Goal: Transaction & Acquisition: Purchase product/service

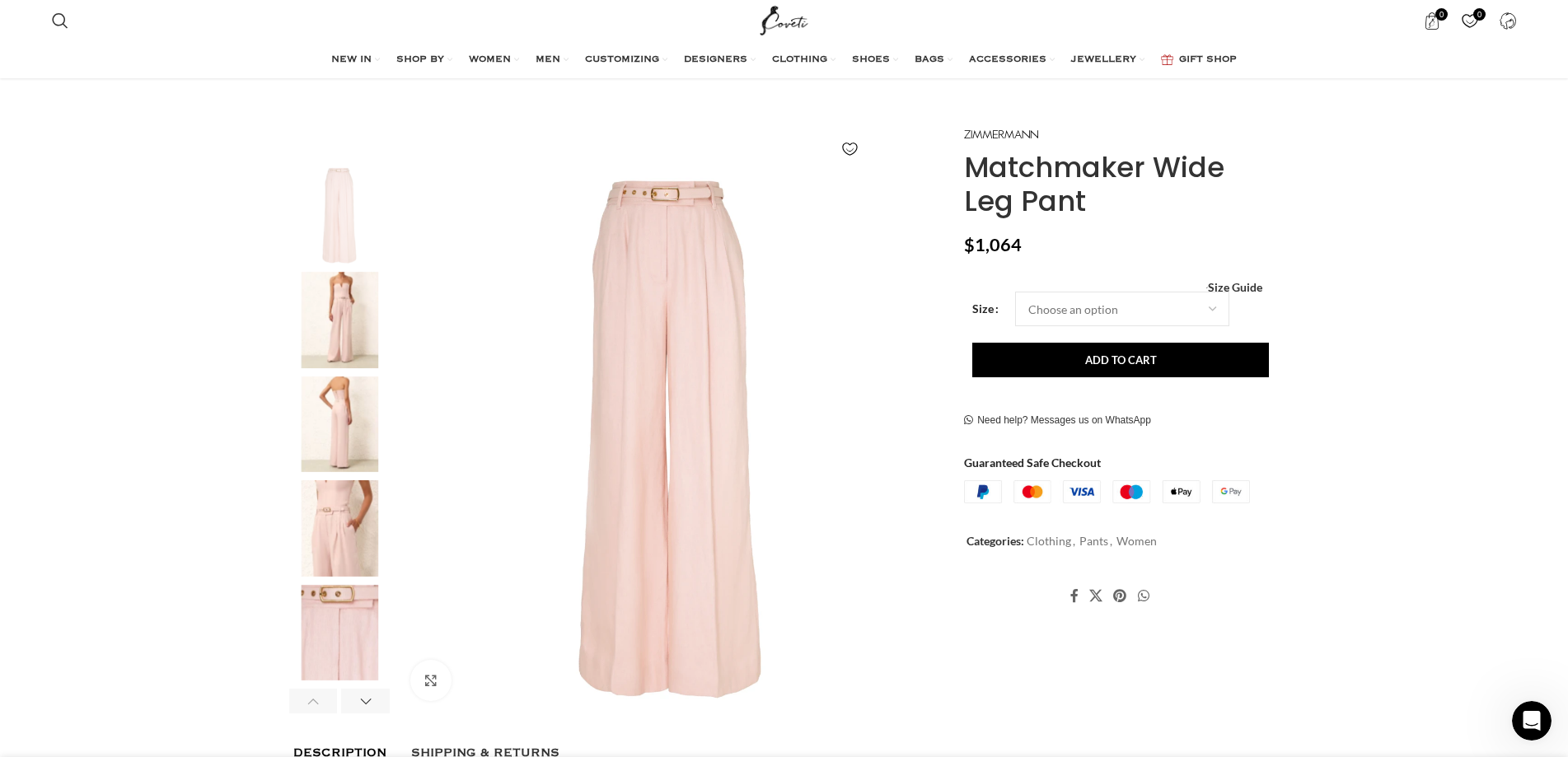
scroll to position [0, 347]
click at [1067, 317] on select "Choose an option 6 UK 8 UK 10 [GEOGRAPHIC_DATA] 12 [GEOGRAPHIC_DATA] 14 [GEOGRA…" at bounding box center [1122, 309] width 214 height 34
click at [1015, 292] on select "Choose an option 6 UK 8 UK 10 [GEOGRAPHIC_DATA] 12 [GEOGRAPHIC_DATA] 14 [GEOGRA…" at bounding box center [1122, 309] width 214 height 34
select select "6-[GEOGRAPHIC_DATA]"
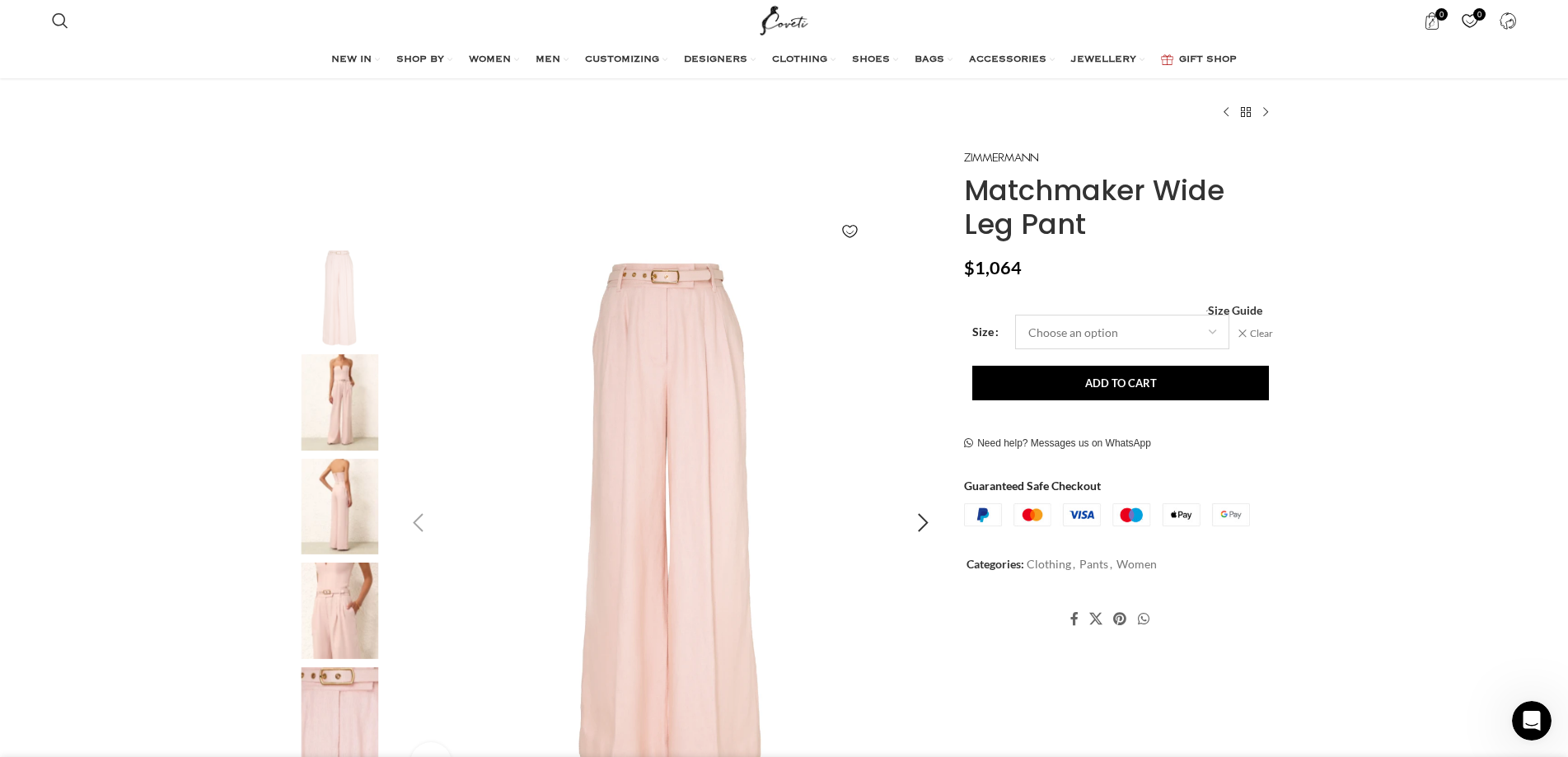
scroll to position [165, 0]
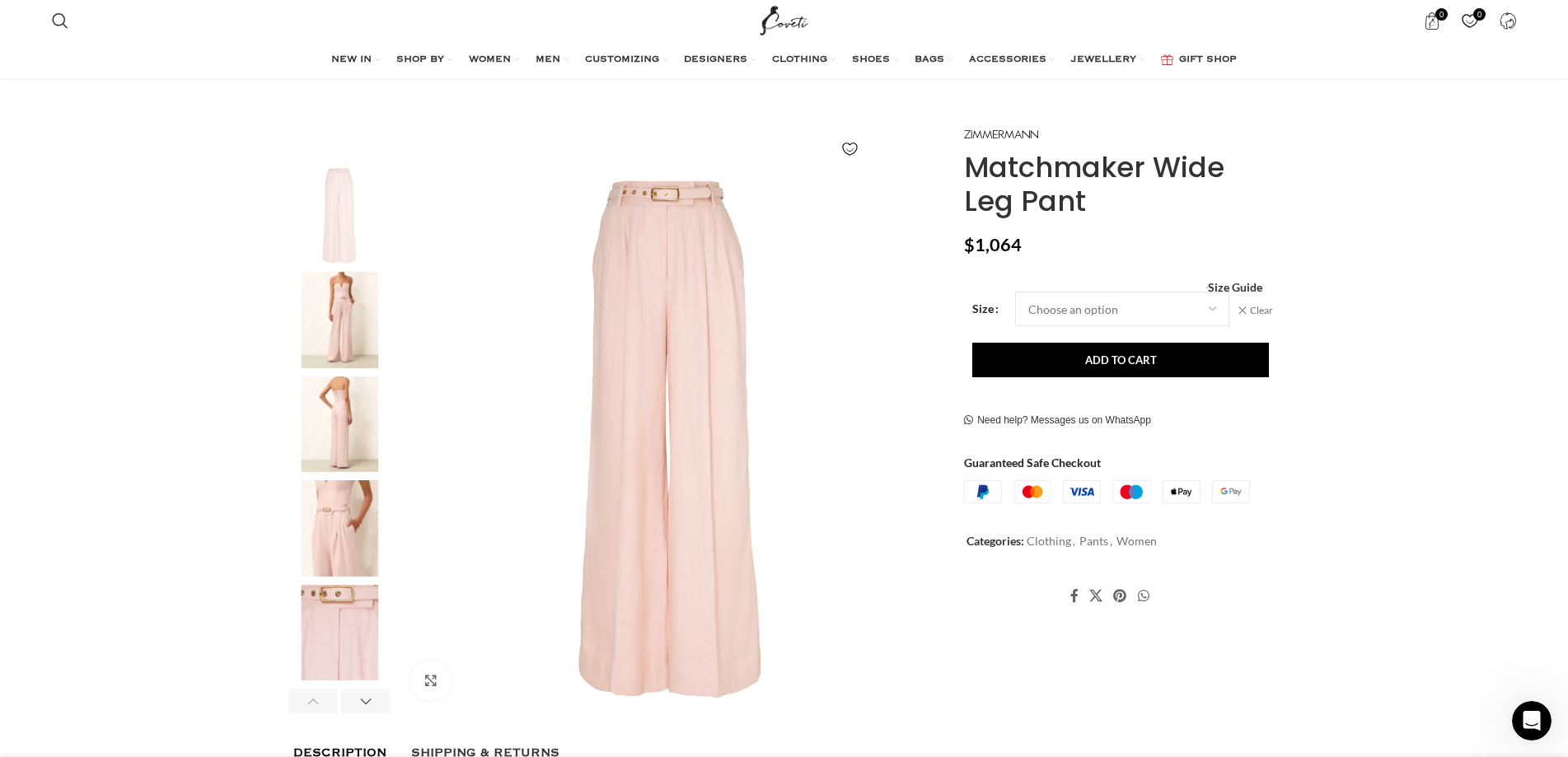
click at [367, 342] on img "2 / 6" at bounding box center [339, 320] width 101 height 96
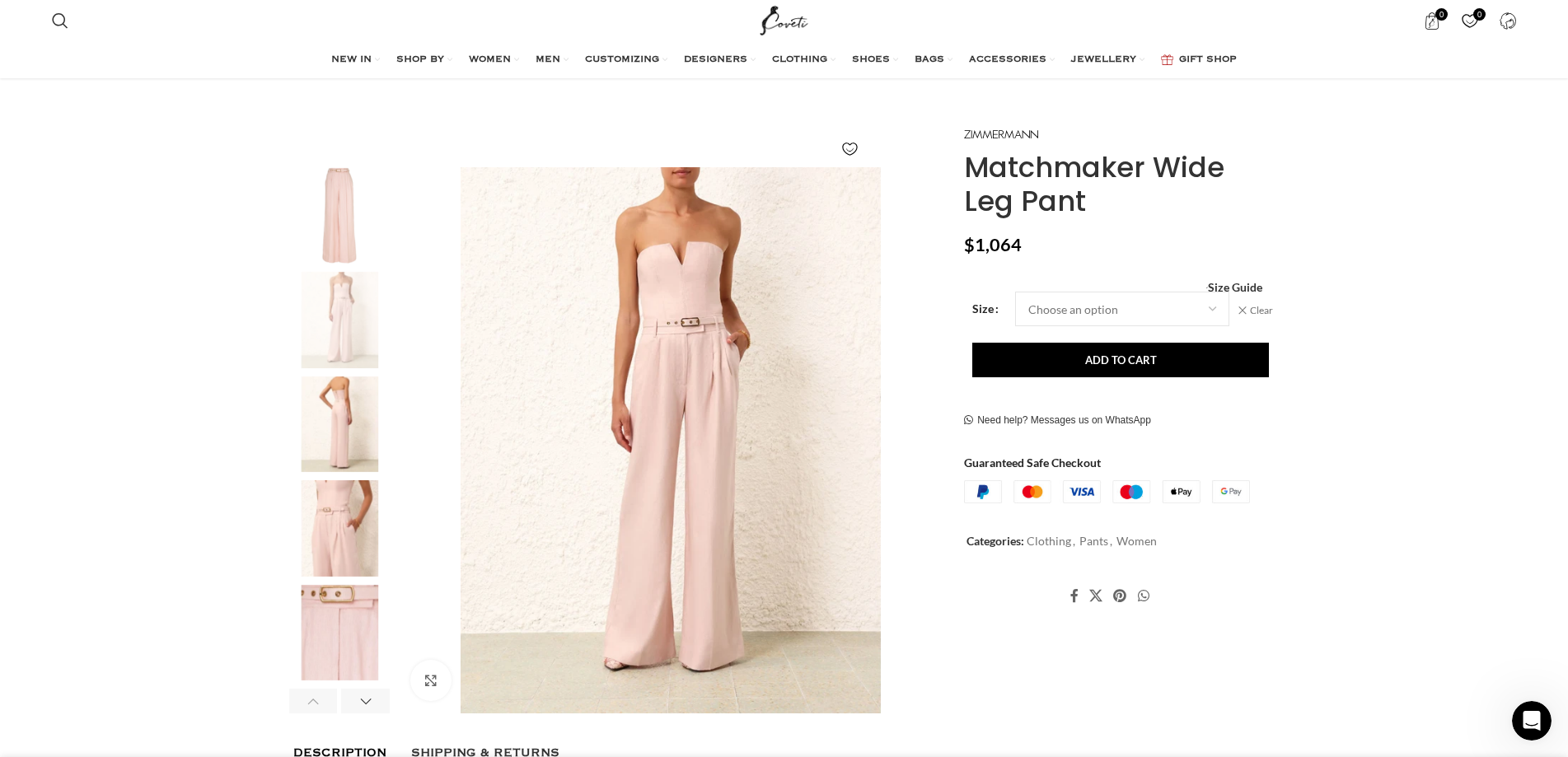
click at [347, 409] on img "3 / 6" at bounding box center [339, 425] width 101 height 96
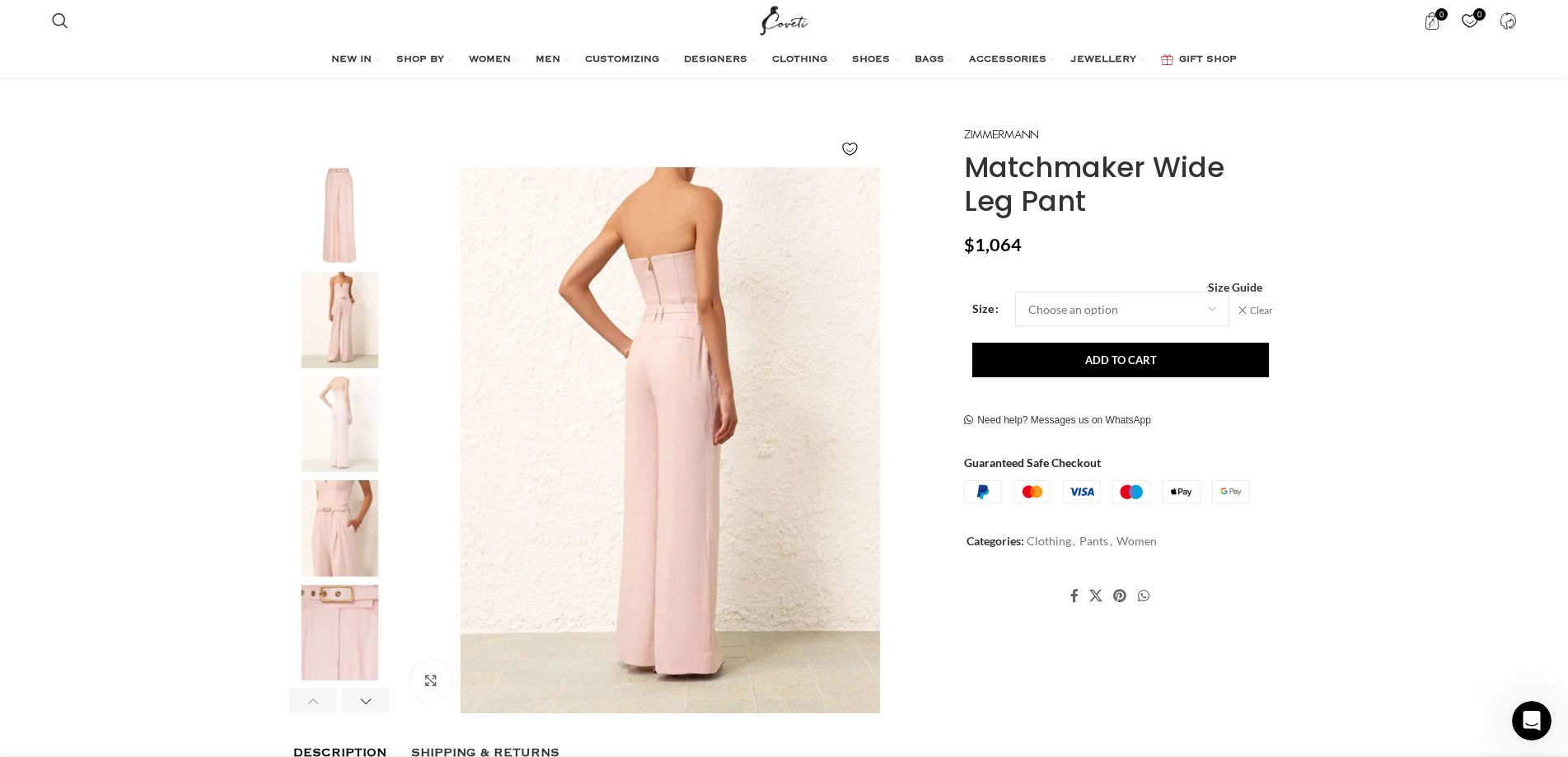
click at [341, 483] on img "4 / 6" at bounding box center [339, 528] width 101 height 96
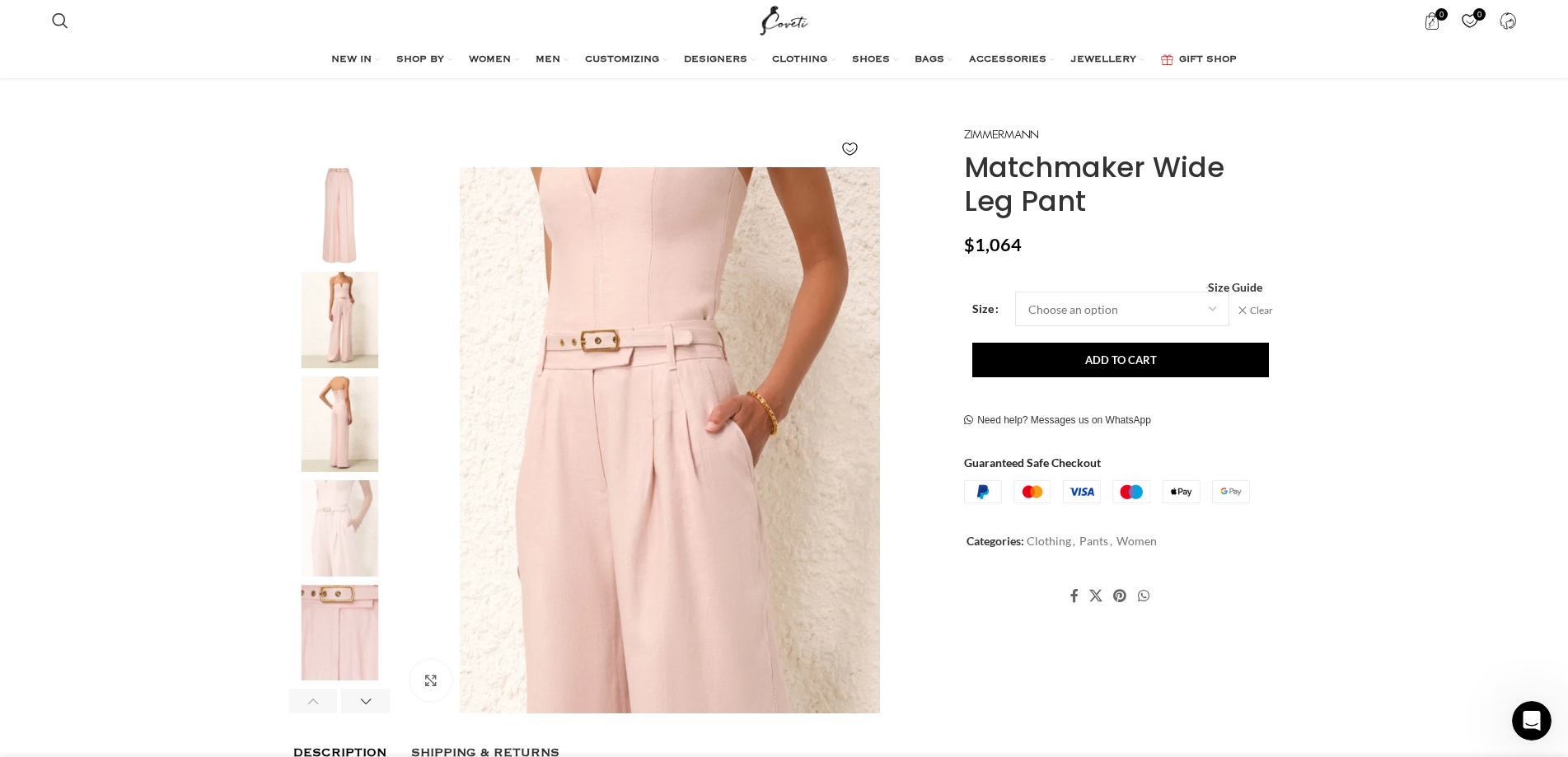
click at [347, 557] on img "4 / 6" at bounding box center [339, 528] width 101 height 96
click at [338, 637] on img "5 / 6" at bounding box center [339, 633] width 101 height 96
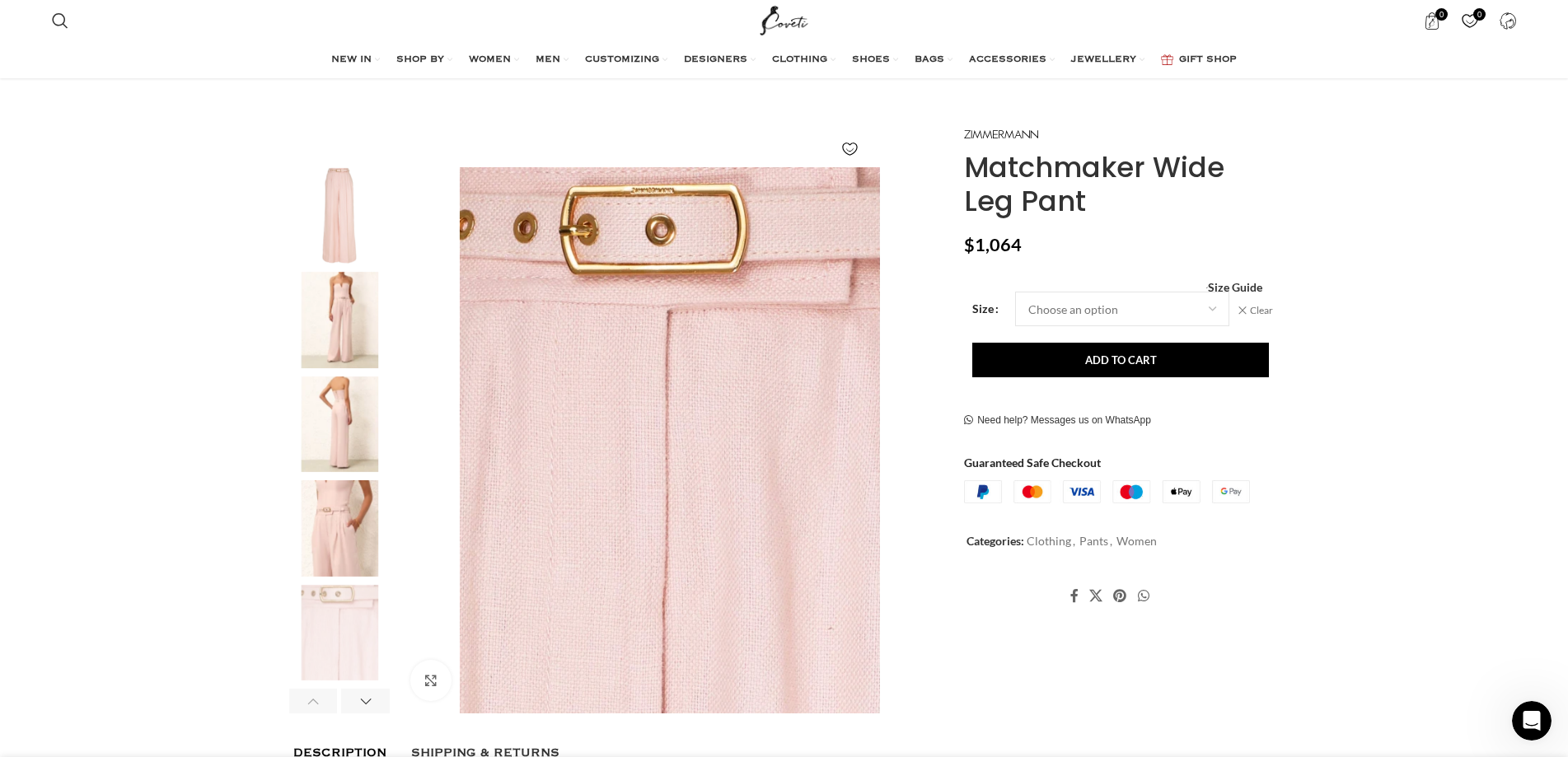
click at [339, 503] on img "4 / 6" at bounding box center [339, 528] width 101 height 96
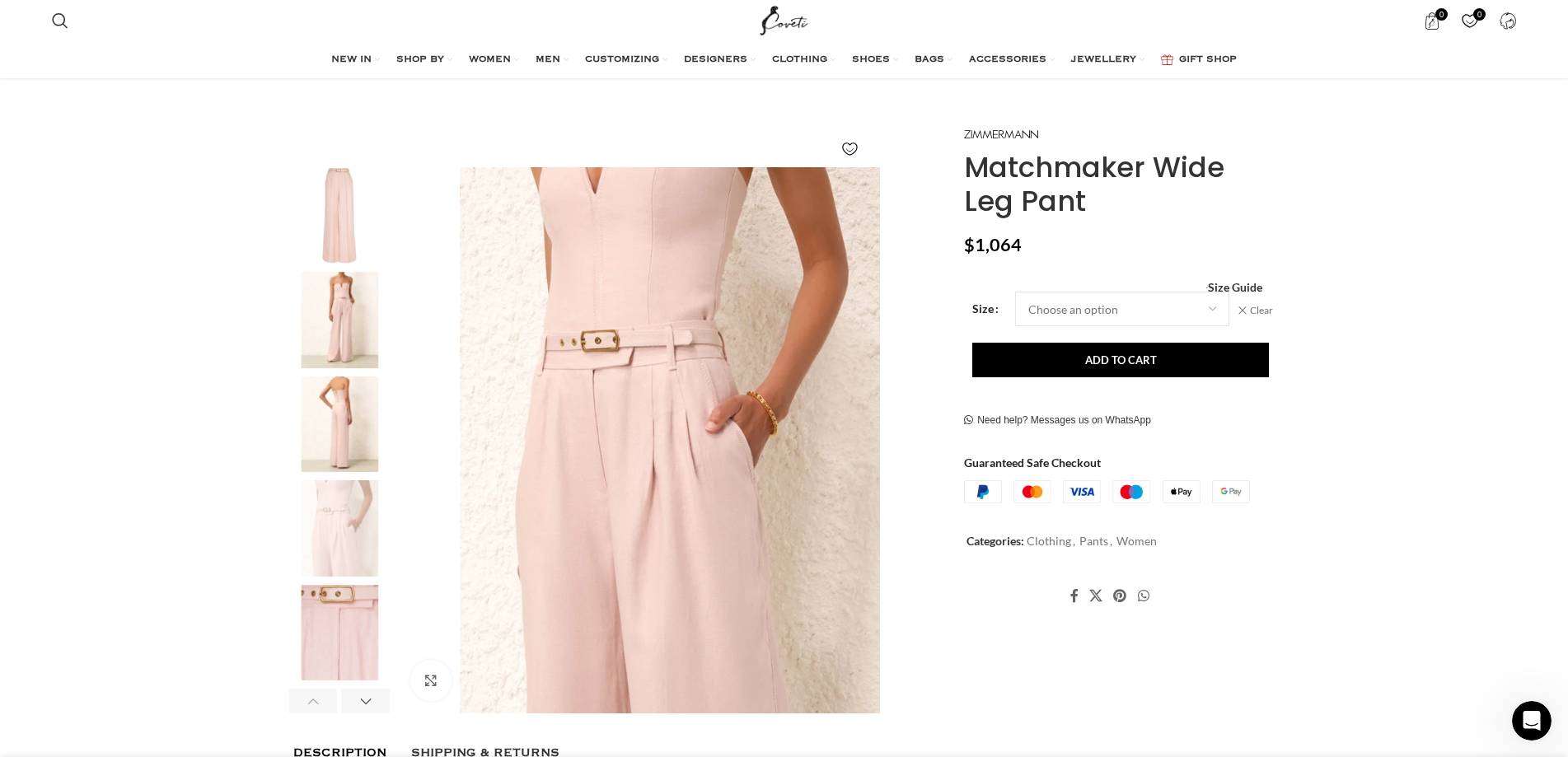
click at [357, 348] on img "2 / 6" at bounding box center [339, 320] width 101 height 96
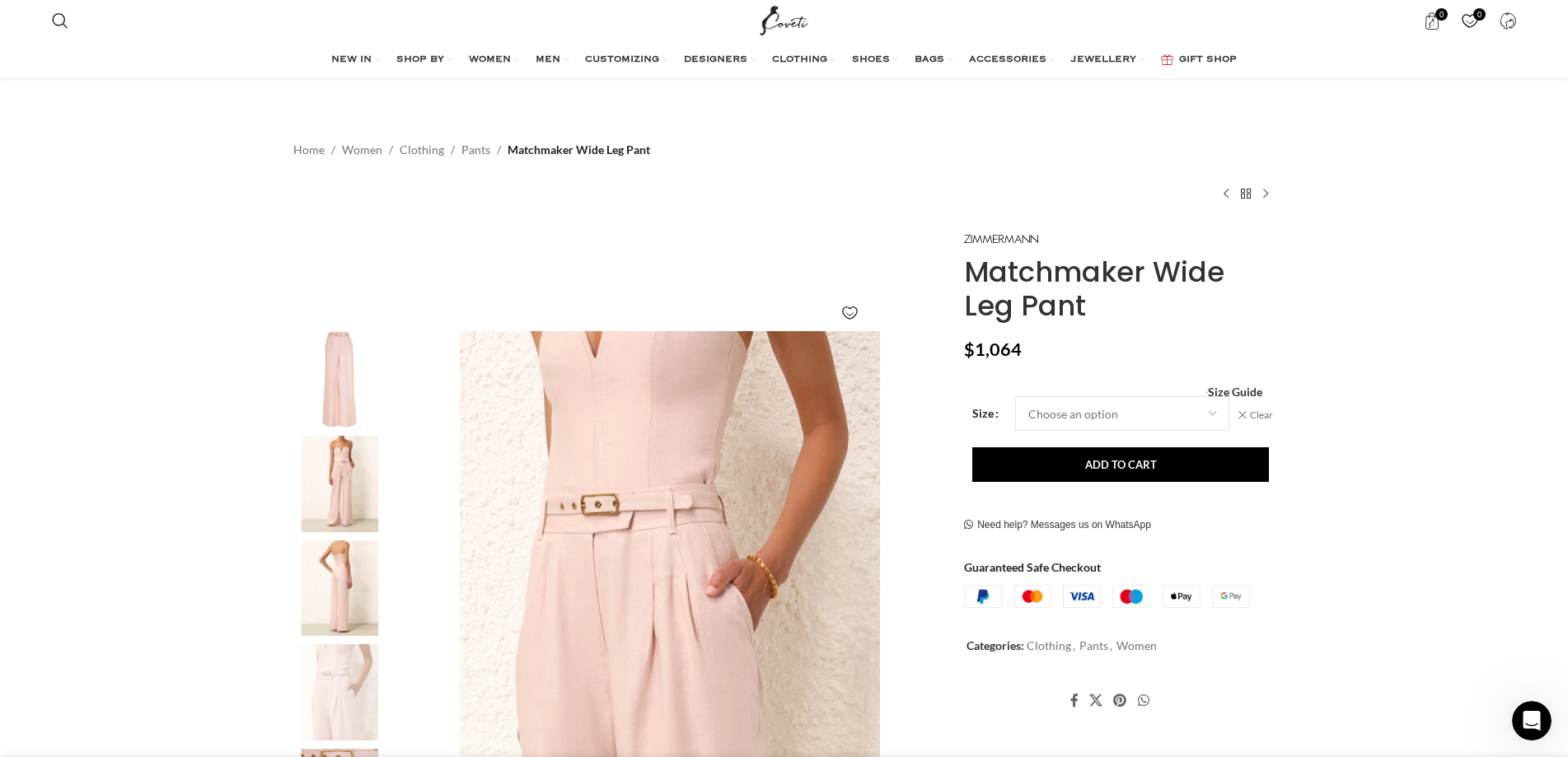
scroll to position [0, 0]
